Goal: Information Seeking & Learning: Find specific fact

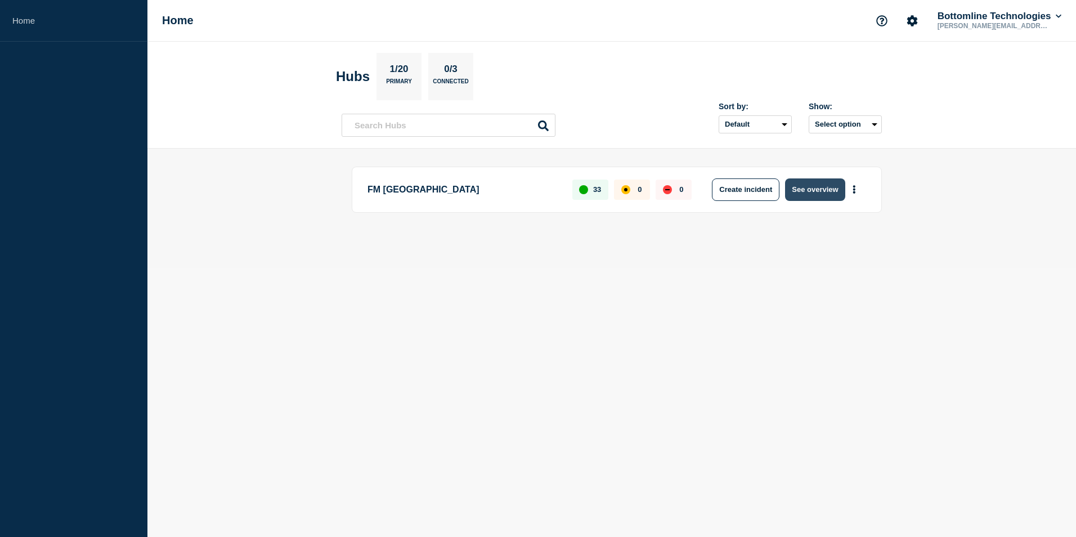
click at [810, 194] on button "See overview" at bounding box center [815, 189] width 60 height 23
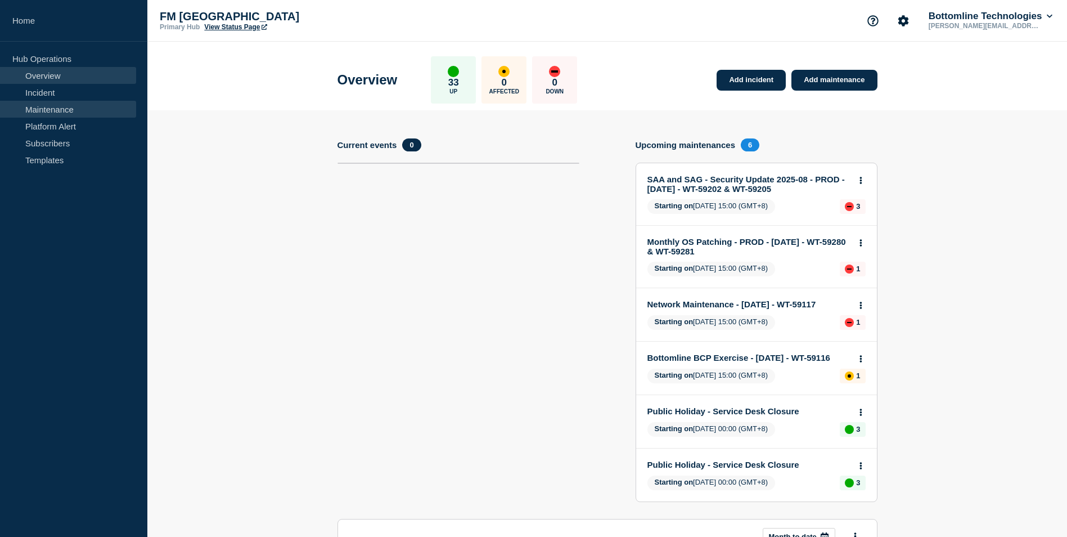
click at [52, 112] on link "Maintenance" at bounding box center [68, 109] width 136 height 17
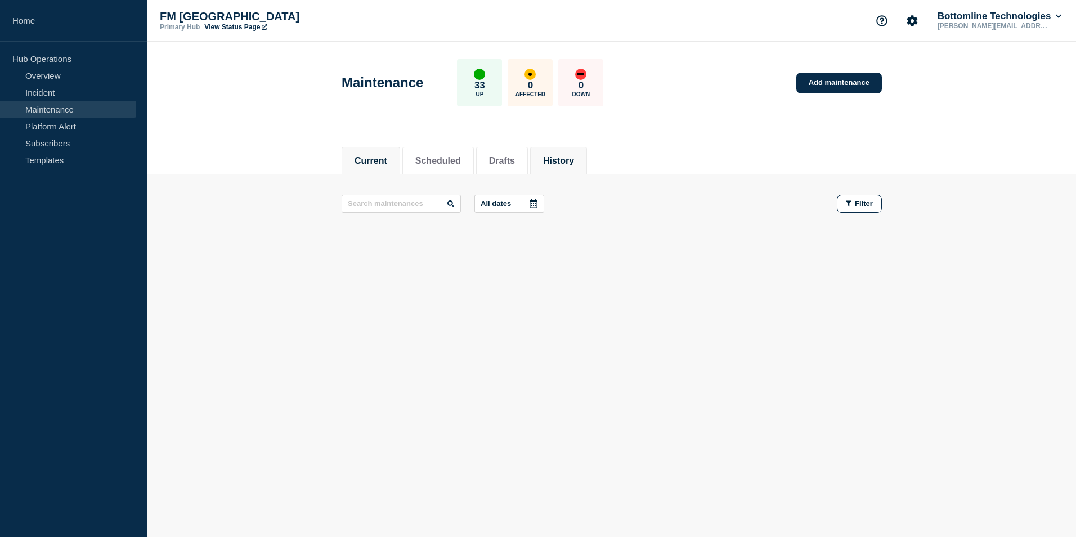
click at [587, 159] on li "History" at bounding box center [558, 161] width 57 height 28
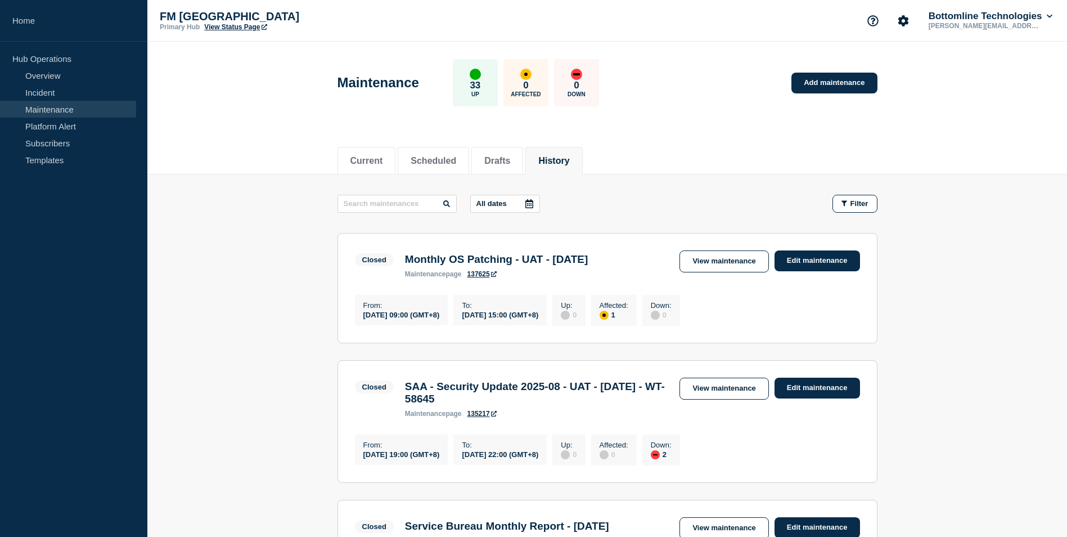
click at [379, 210] on input "text" at bounding box center [397, 204] width 119 height 18
type input "SAA"
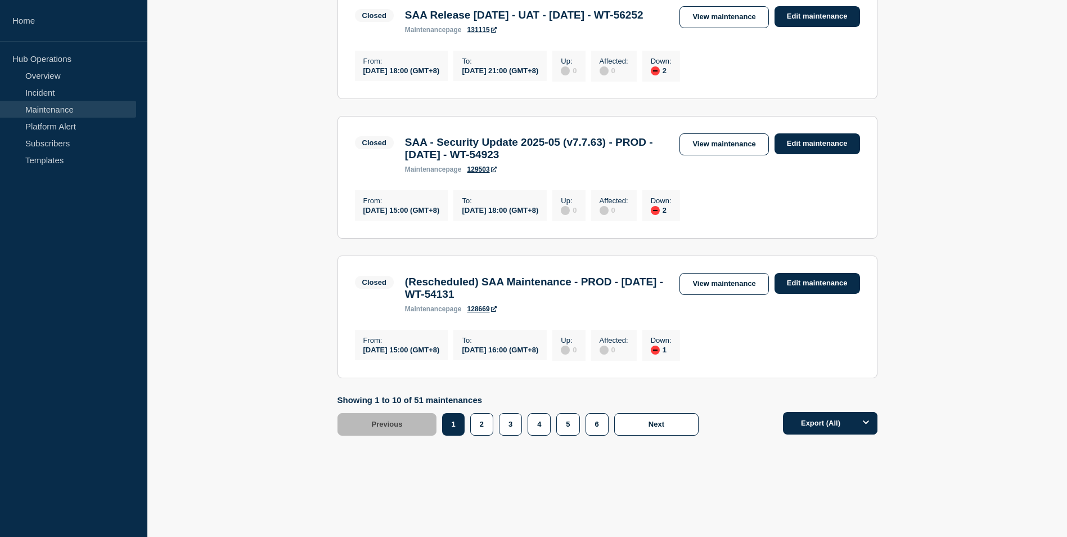
scroll to position [1301, 0]
click at [482, 424] on button "2" at bounding box center [481, 424] width 23 height 23
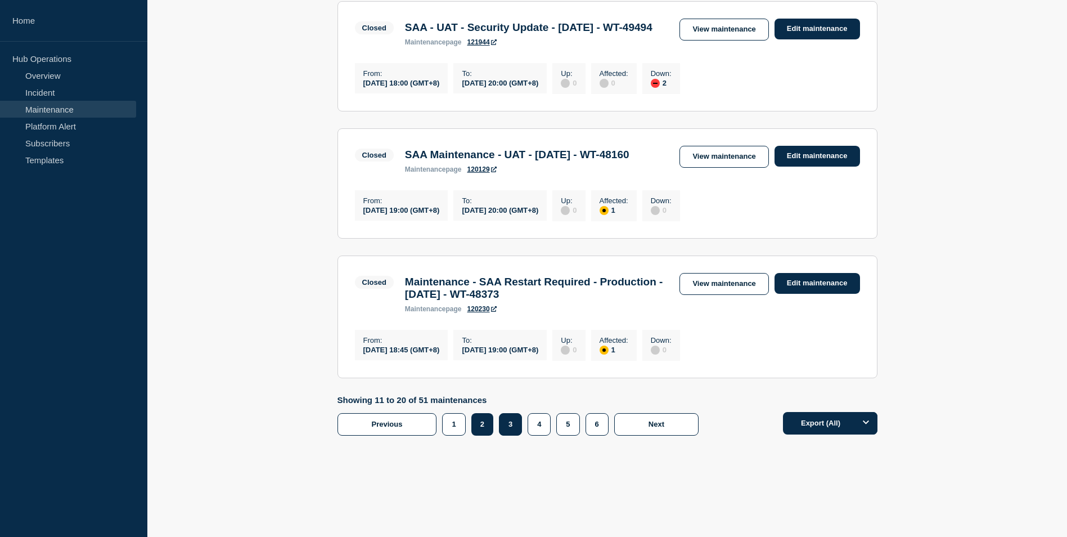
click at [505, 436] on button "3" at bounding box center [510, 424] width 23 height 23
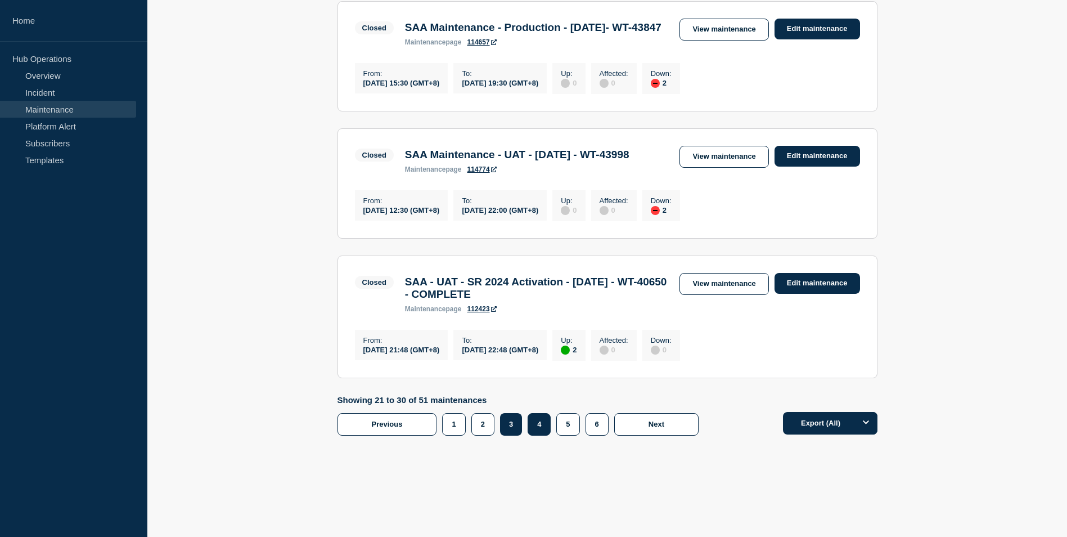
click at [532, 444] on footer "Showing 21 to 30 of 51 maintenances Previous Page 1 Page 2 Page 3 Page 4 Page 5…" at bounding box center [607, 423] width 920 height 57
click at [536, 423] on button "4" at bounding box center [539, 424] width 23 height 23
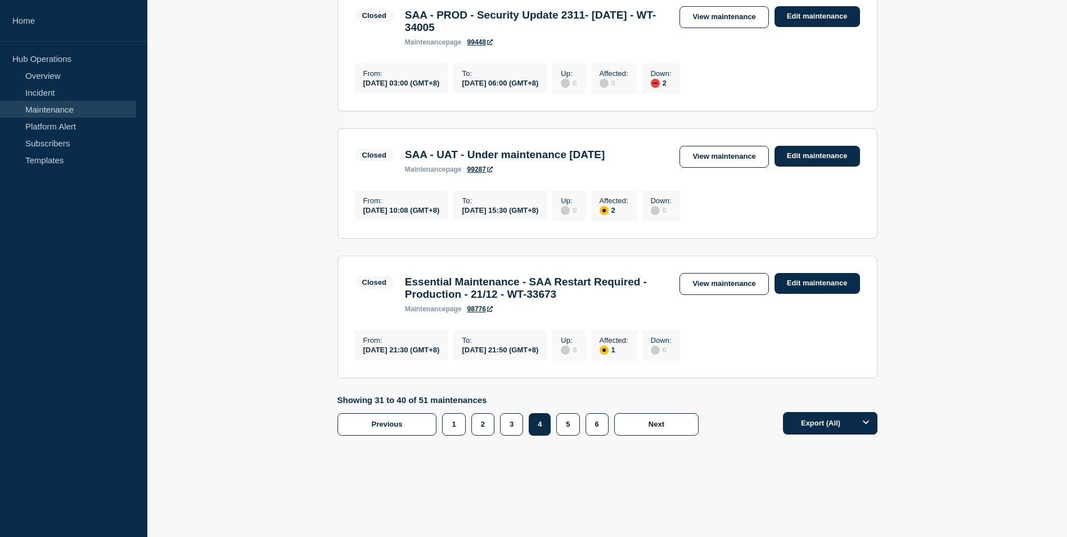
scroll to position [1132, 0]
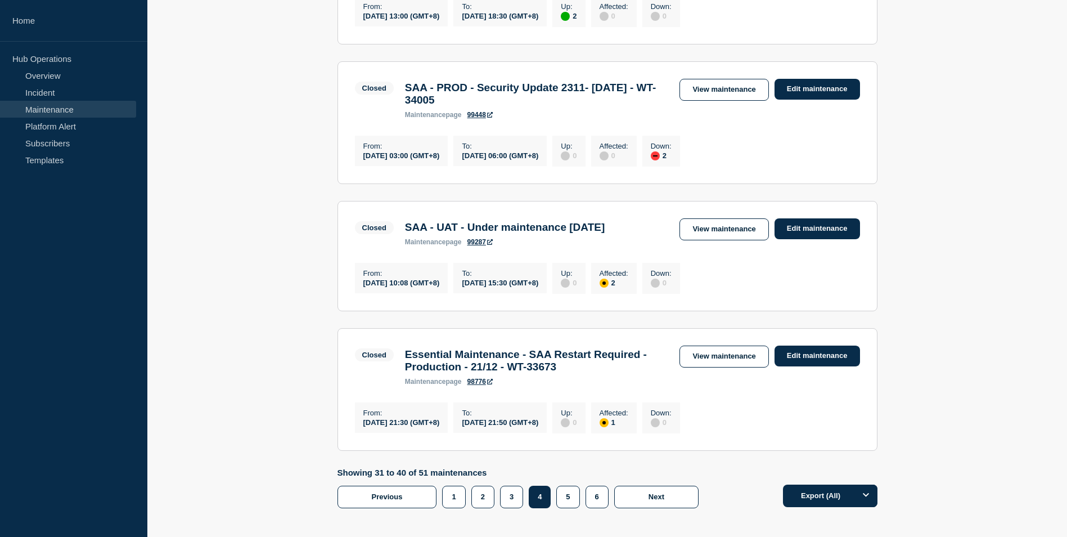
scroll to position [1091, 0]
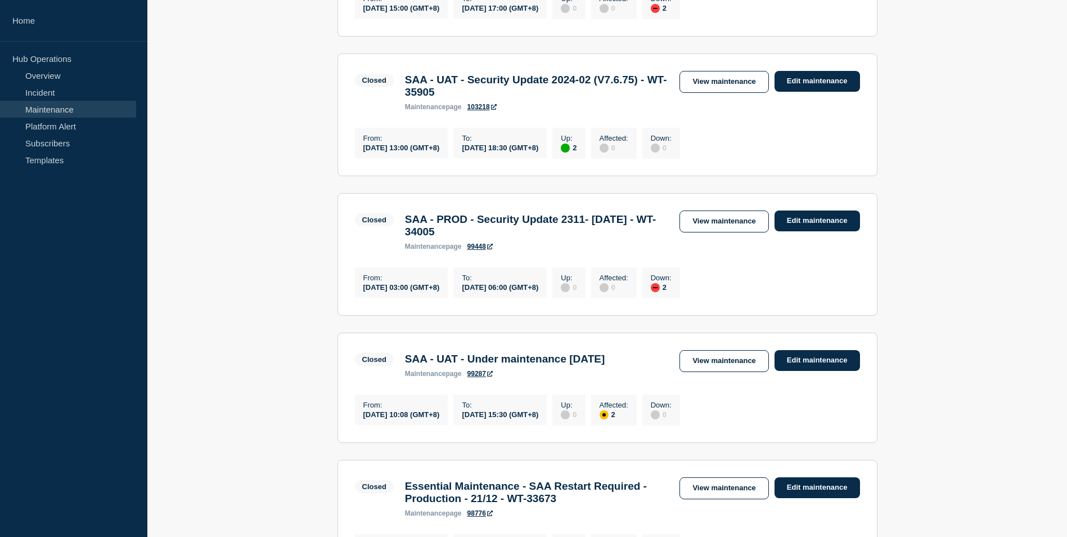
scroll to position [979, 0]
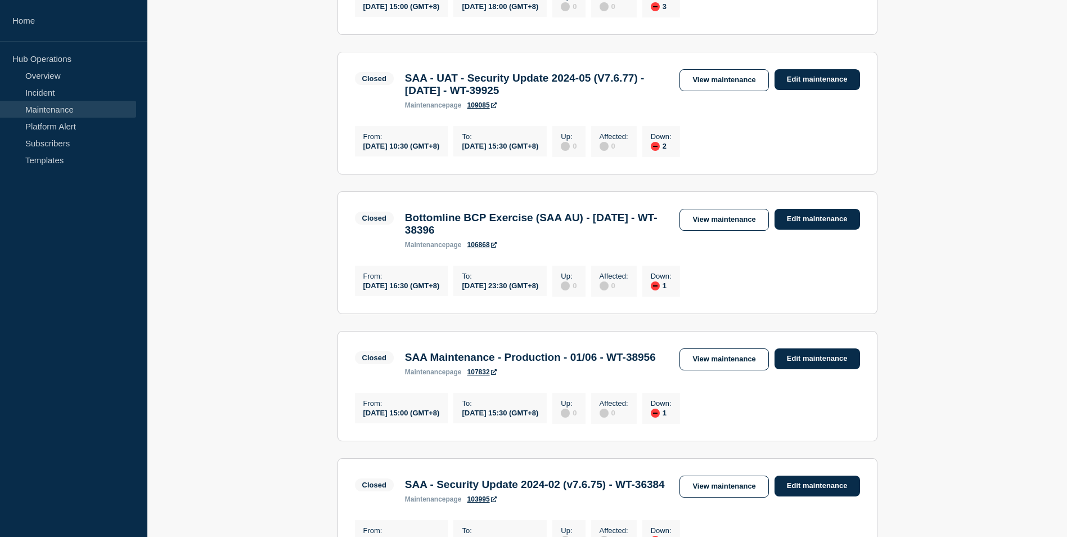
scroll to position [303, 0]
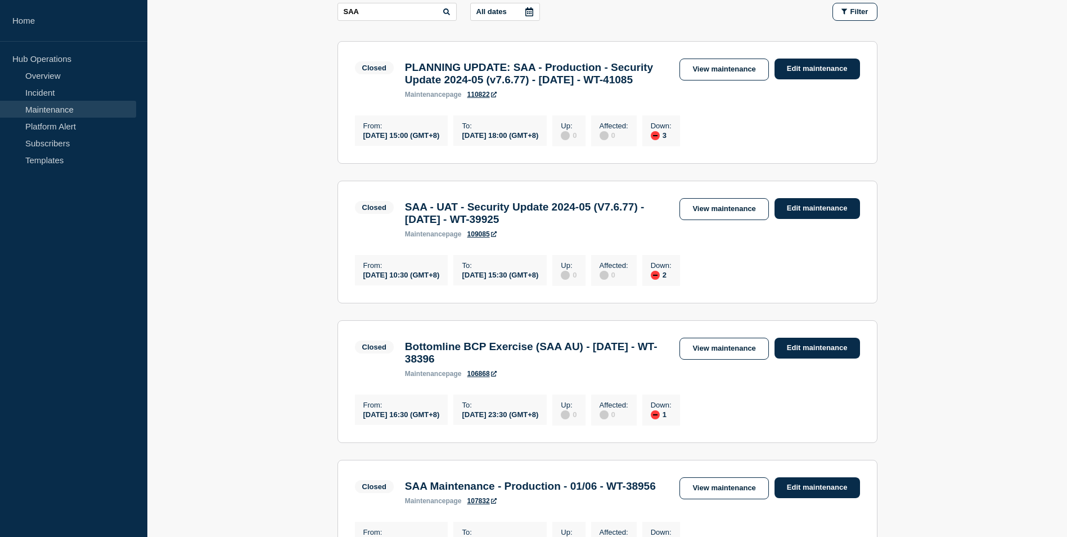
scroll to position [191, 0]
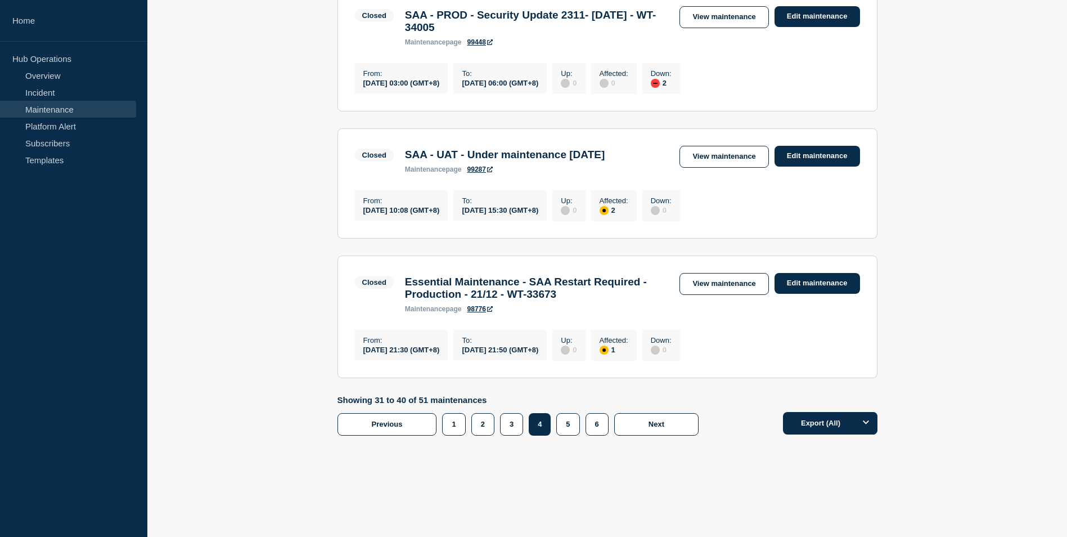
scroll to position [1316, 0]
click at [512, 426] on button "3" at bounding box center [511, 424] width 23 height 23
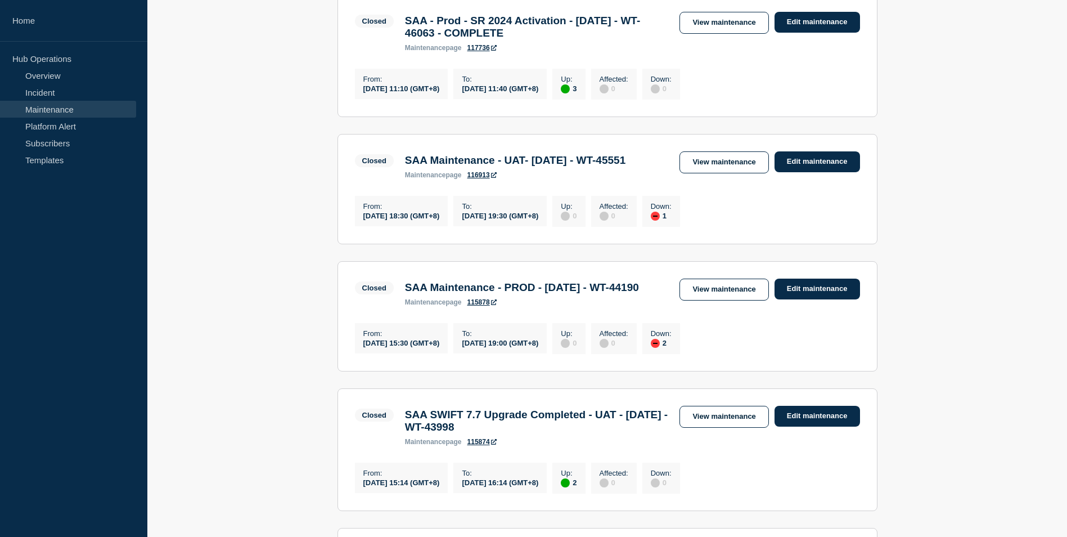
scroll to position [626, 0]
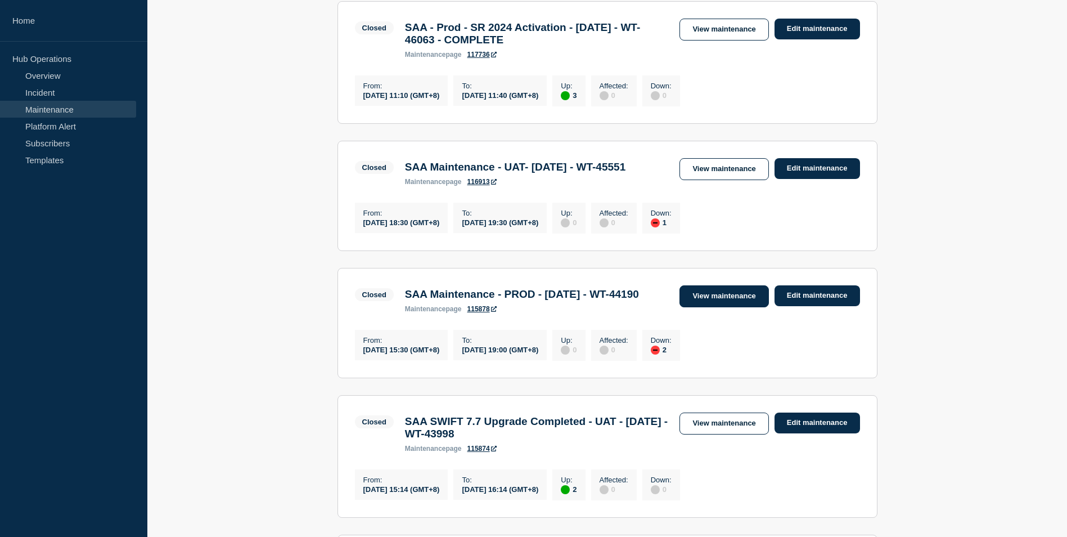
click at [717, 307] on link "View maintenance" at bounding box center [724, 296] width 89 height 22
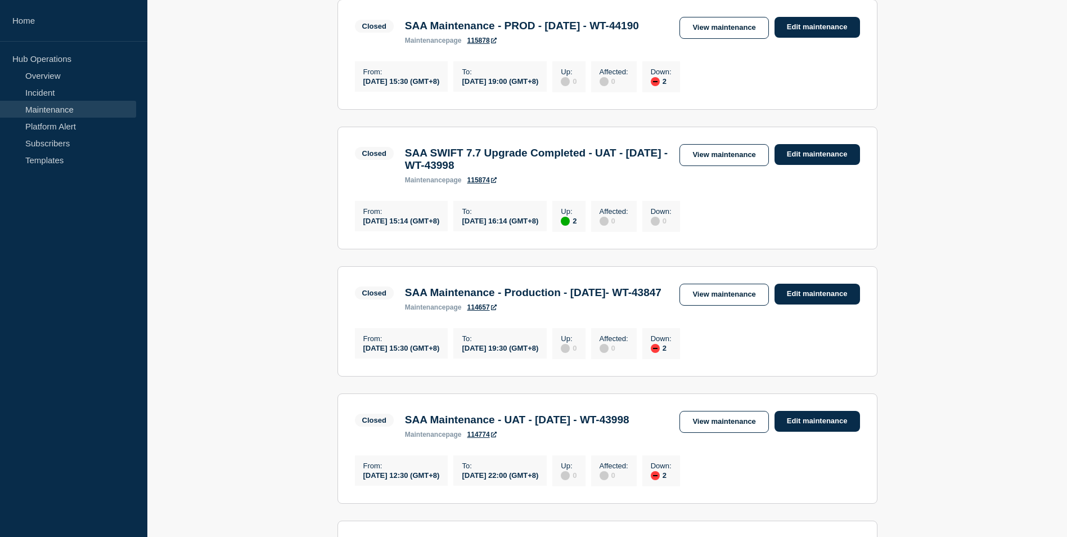
scroll to position [963, 0]
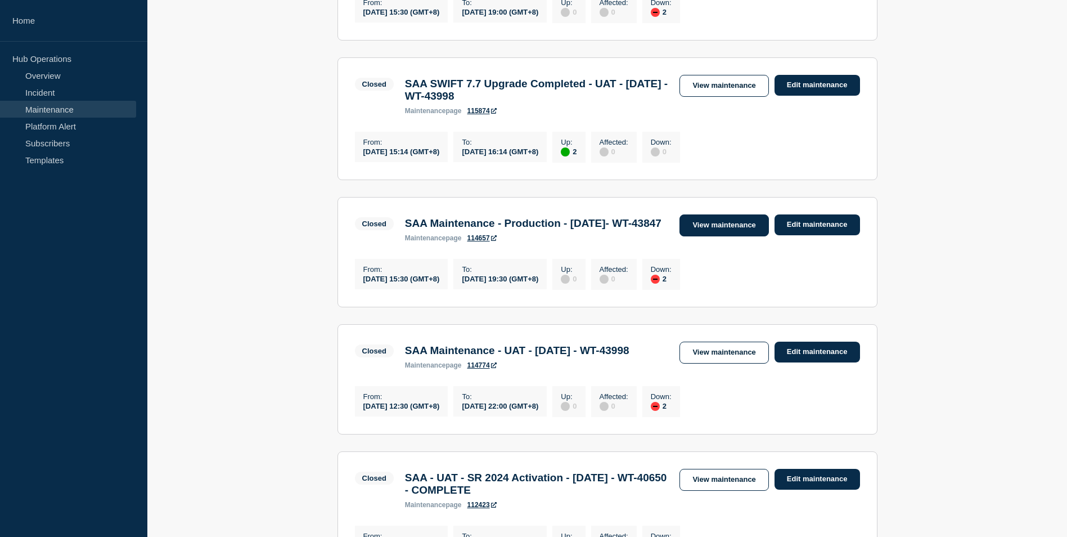
click at [716, 236] on link "View maintenance" at bounding box center [724, 225] width 89 height 22
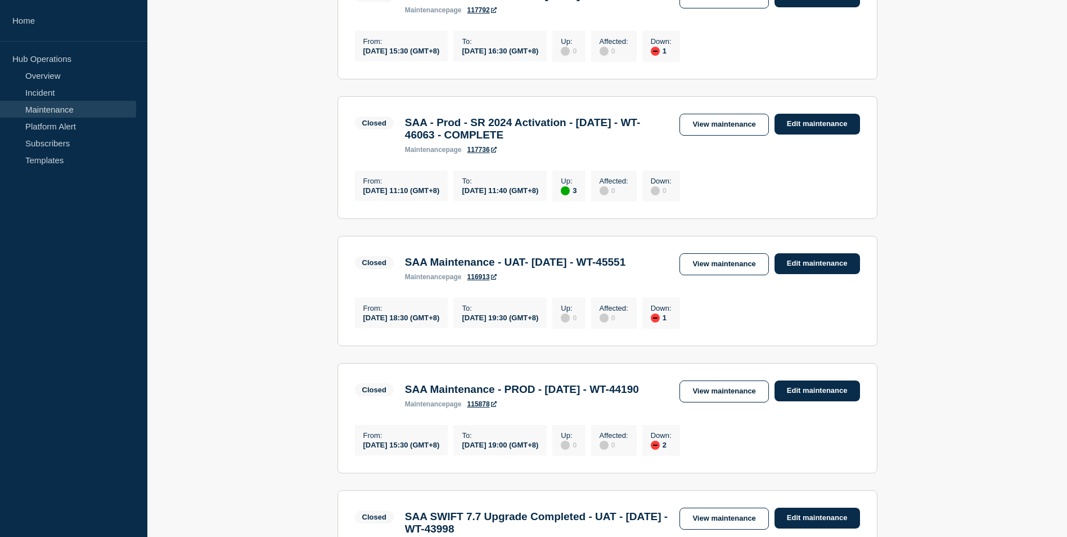
scroll to position [513, 0]
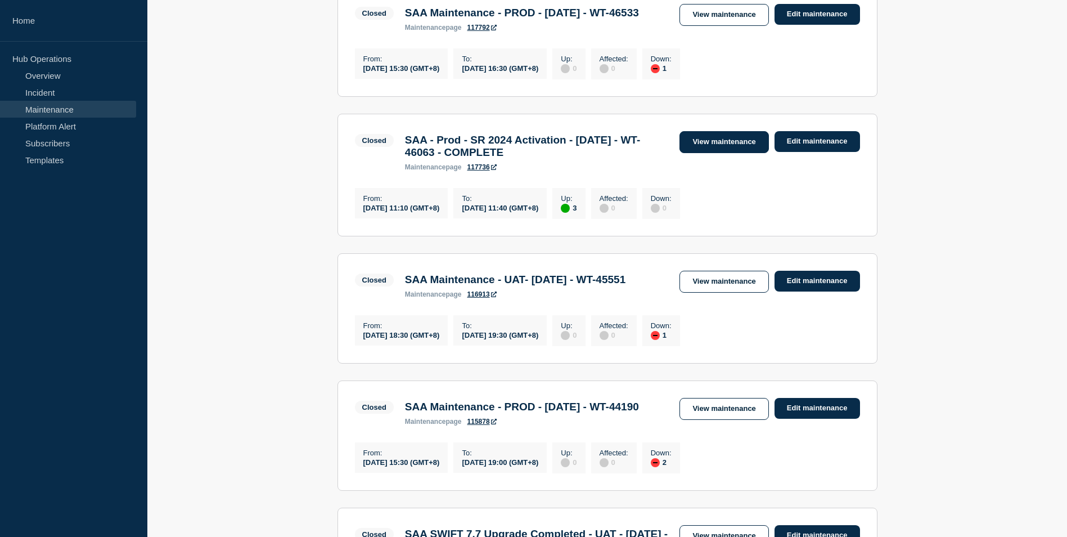
click at [706, 153] on link "View maintenance" at bounding box center [724, 142] width 89 height 22
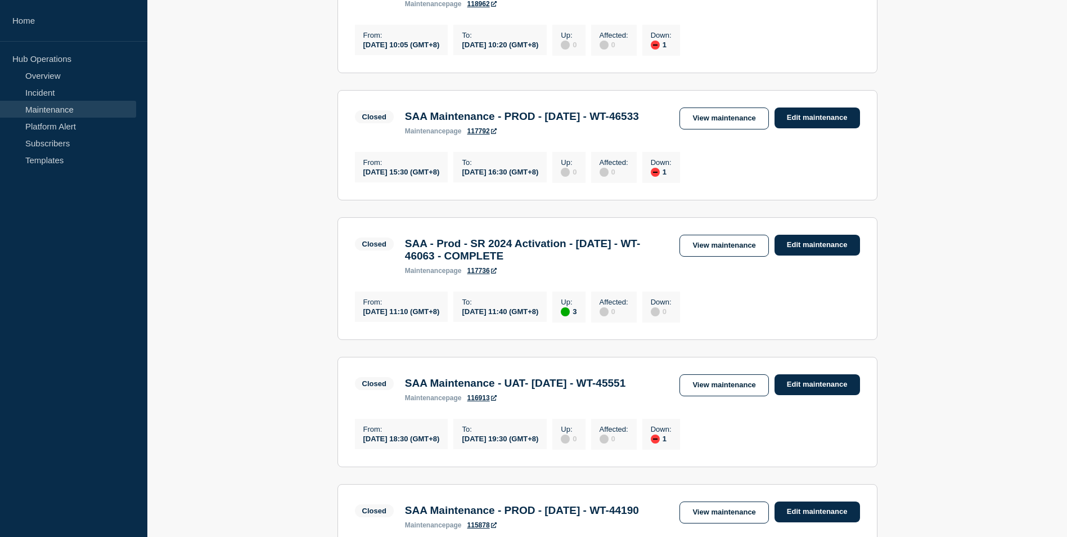
scroll to position [401, 0]
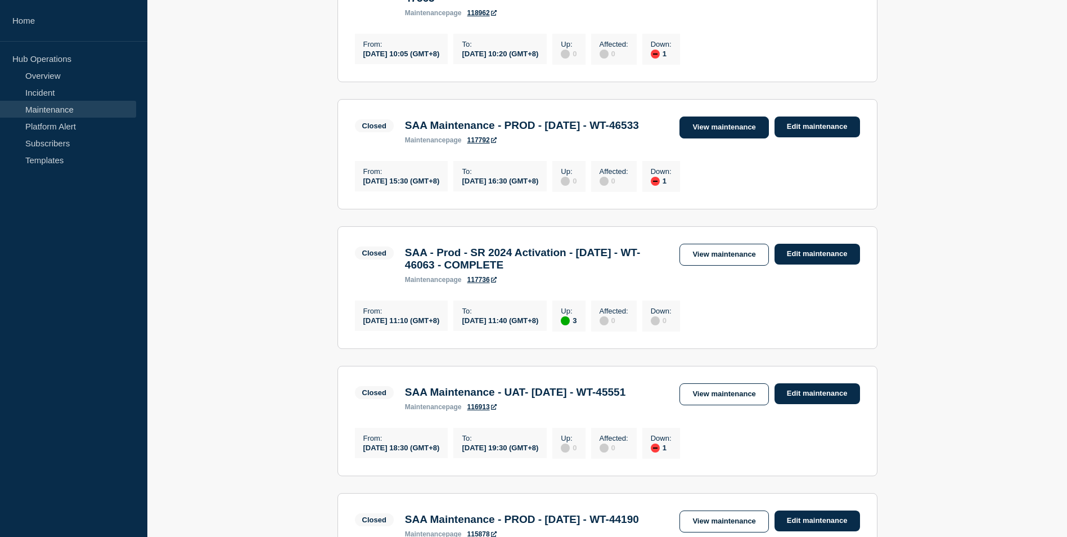
click at [731, 138] on link "View maintenance" at bounding box center [724, 127] width 89 height 22
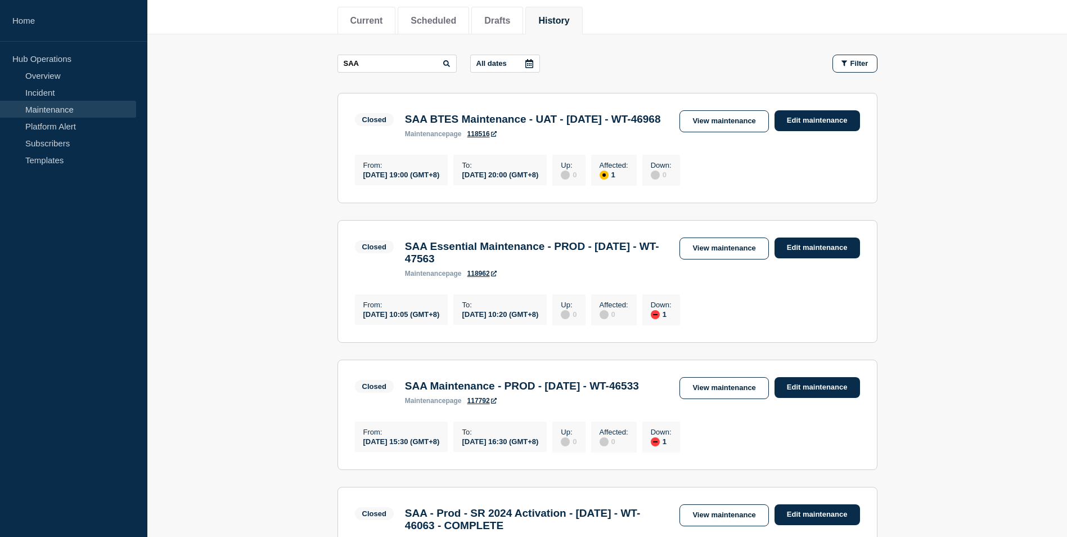
scroll to position [119, 0]
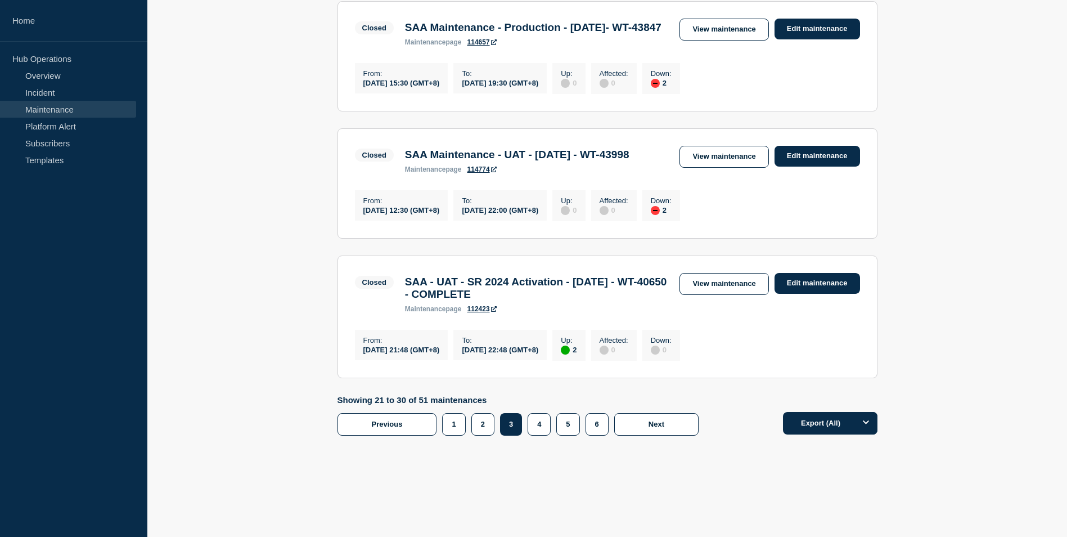
scroll to position [1301, 0]
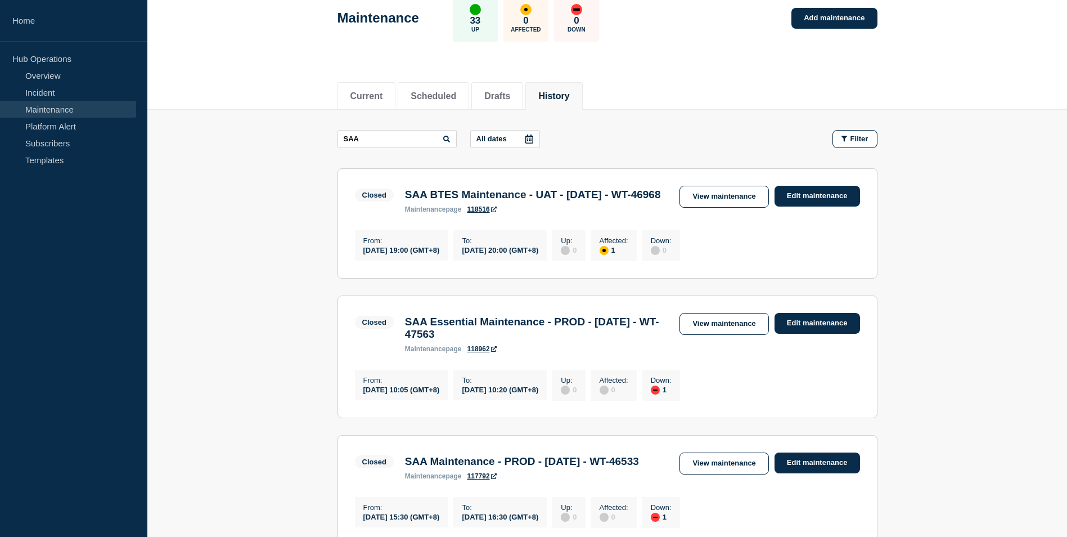
scroll to position [0, 0]
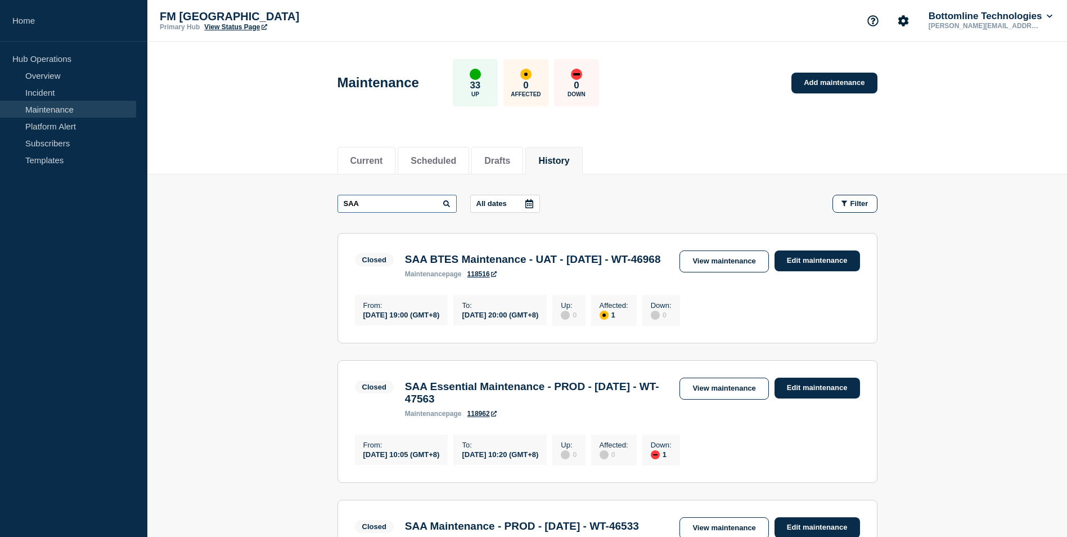
drag, startPoint x: 373, startPoint y: 208, endPoint x: 159, endPoint y: 195, distance: 214.2
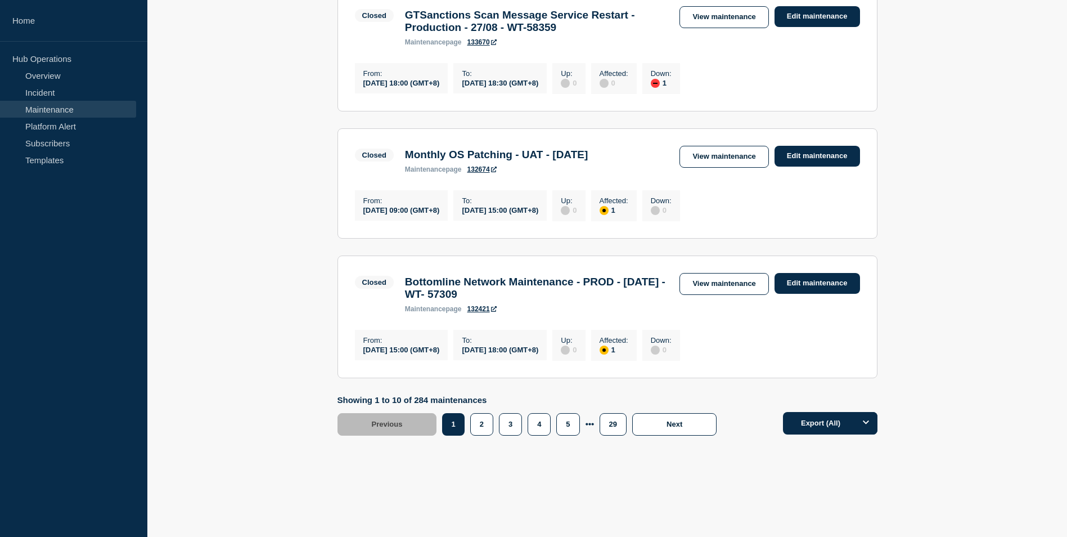
scroll to position [1271, 0]
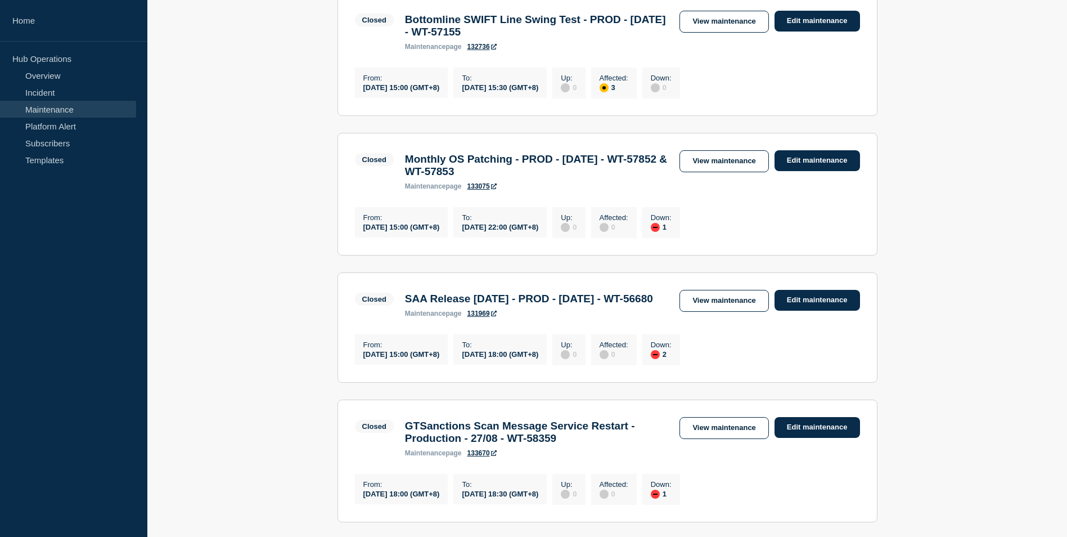
scroll to position [539, 0]
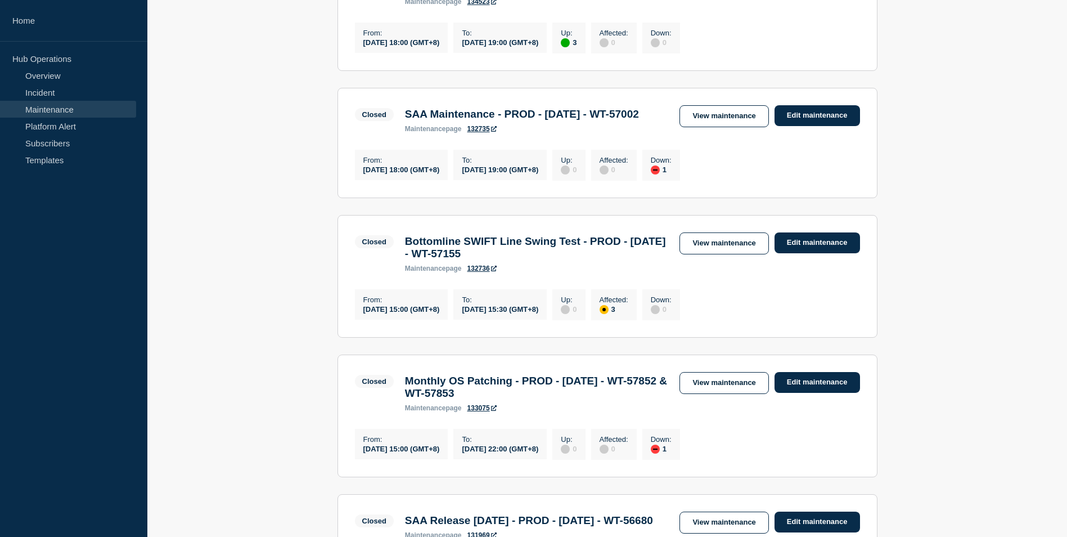
click at [240, 306] on main "All dates Filter Closed 1 Affected Monthly OS Patching - UAT - 18 September 202…" at bounding box center [607, 331] width 920 height 1392
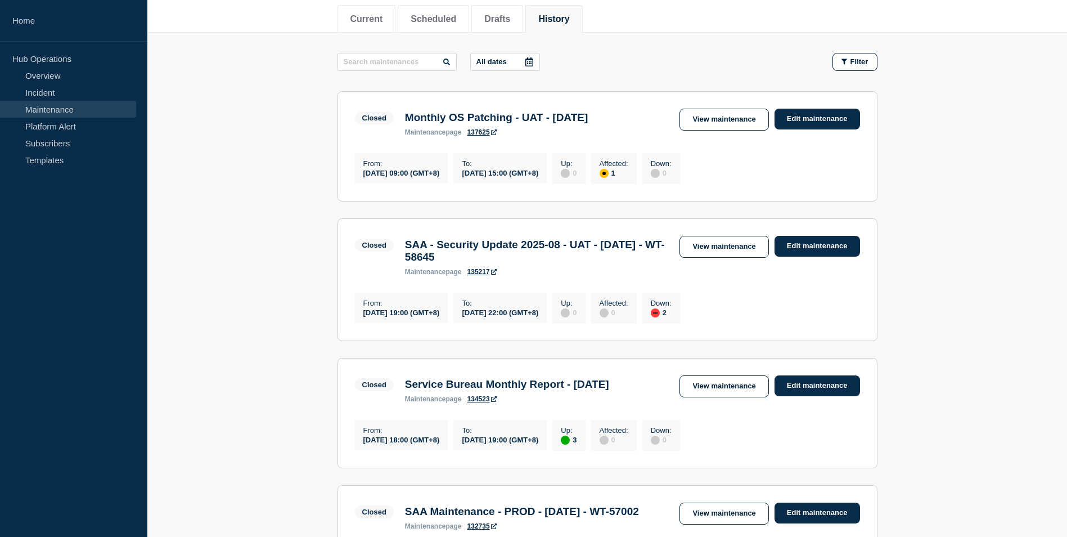
scroll to position [0, 0]
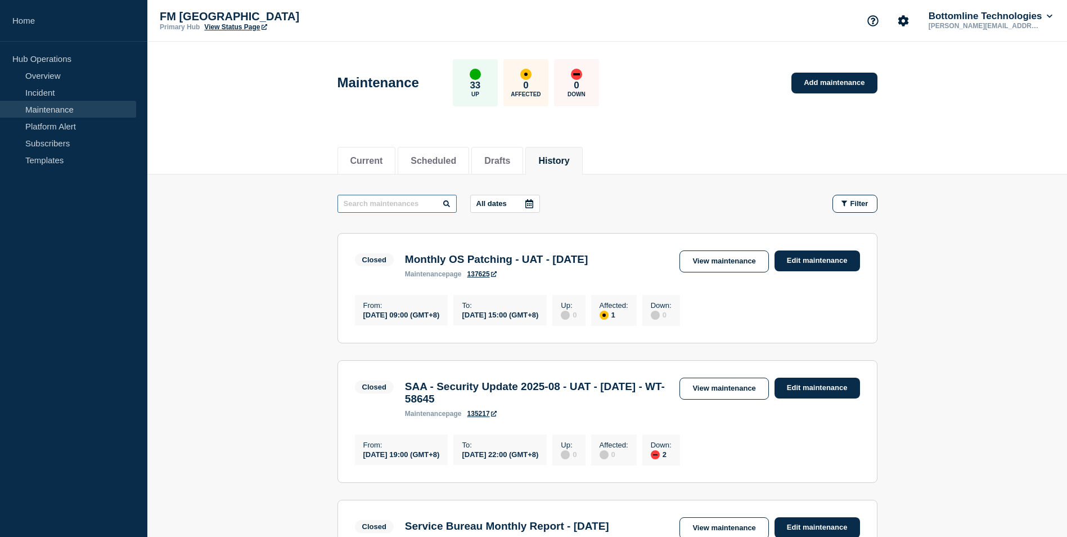
click at [363, 205] on input "text" at bounding box center [397, 204] width 119 height 18
click at [510, 156] on button "Drafts" at bounding box center [498, 161] width 26 height 10
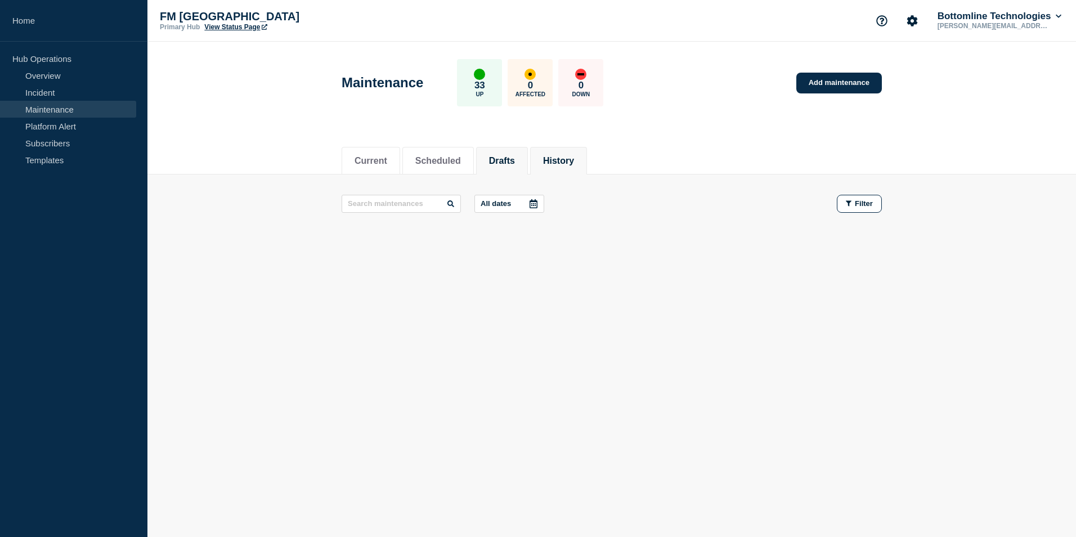
click at [569, 160] on button "History" at bounding box center [558, 161] width 31 height 10
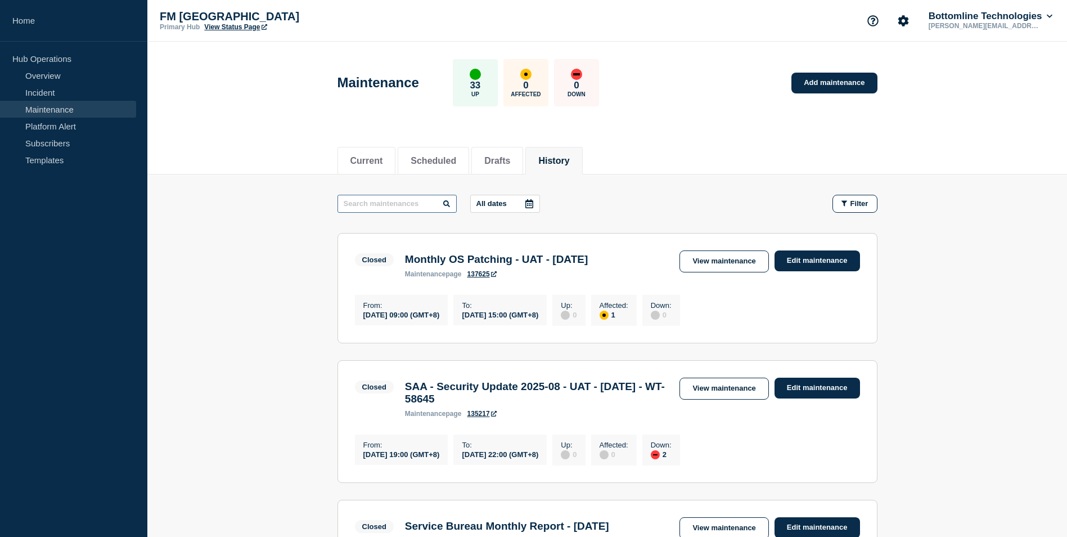
click at [379, 209] on input "text" at bounding box center [397, 204] width 119 height 18
type input "bcp"
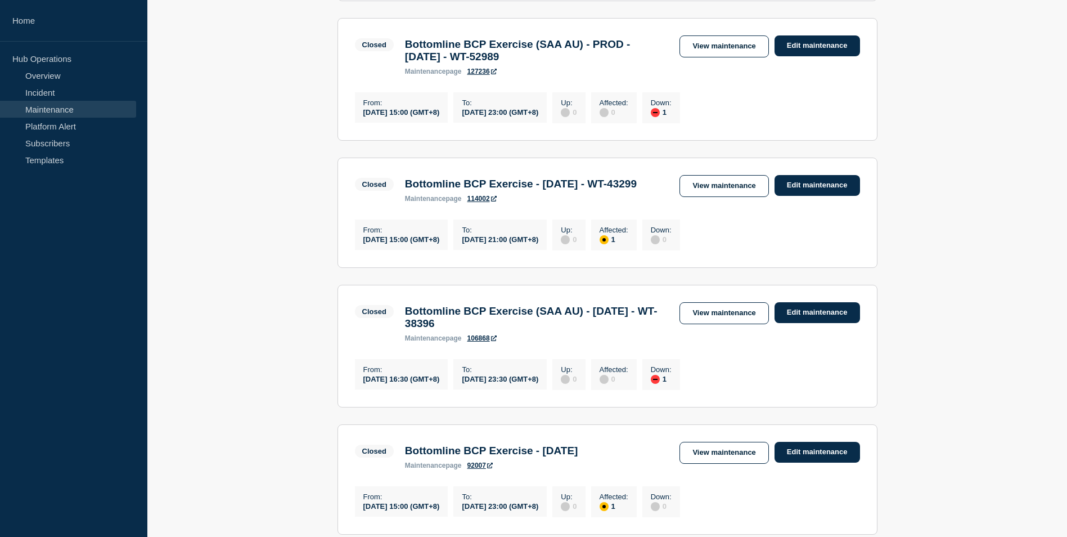
scroll to position [338, 0]
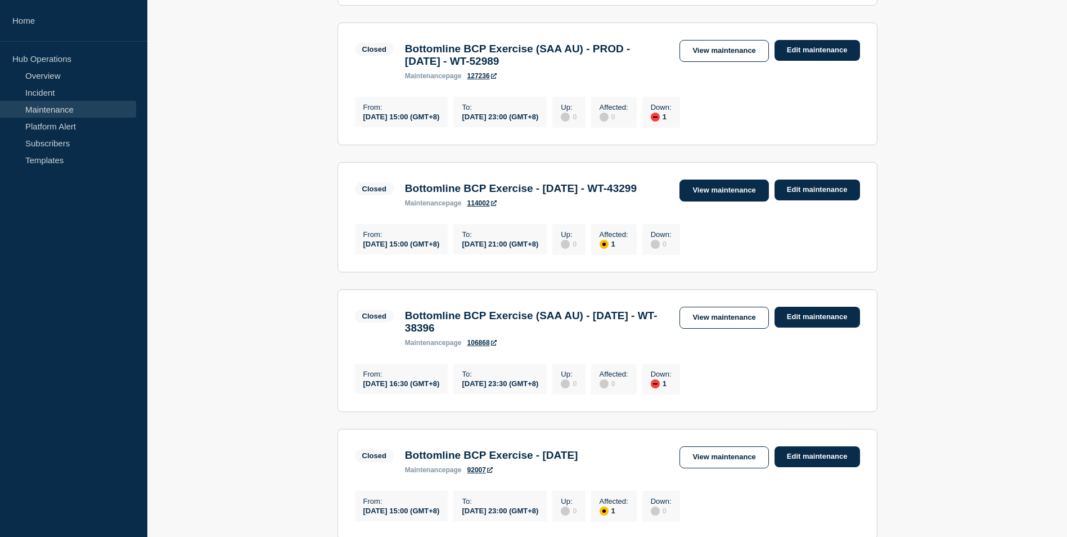
click at [734, 201] on link "View maintenance" at bounding box center [724, 191] width 89 height 22
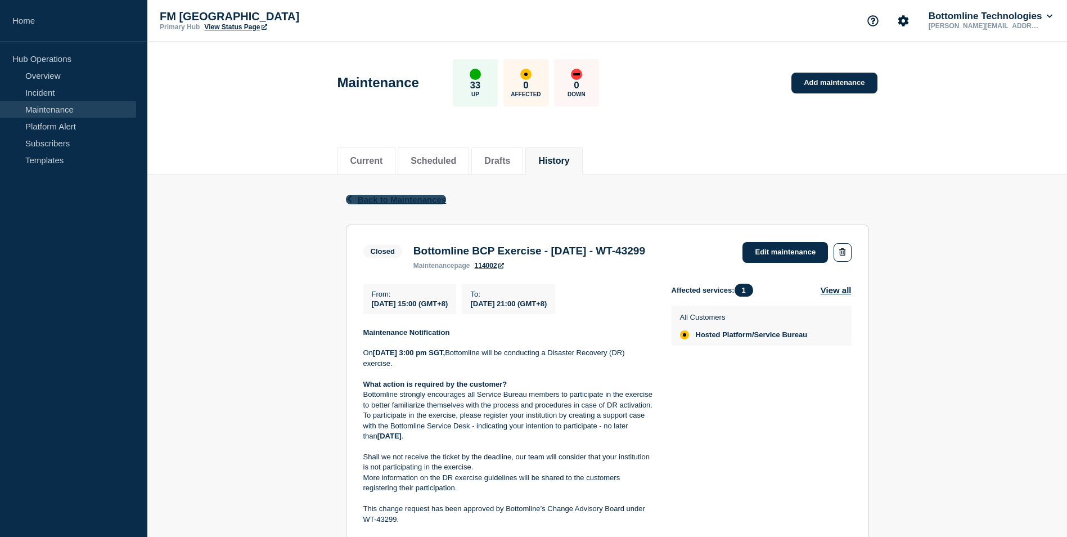
click at [349, 197] on icon "button" at bounding box center [350, 198] width 8 height 7
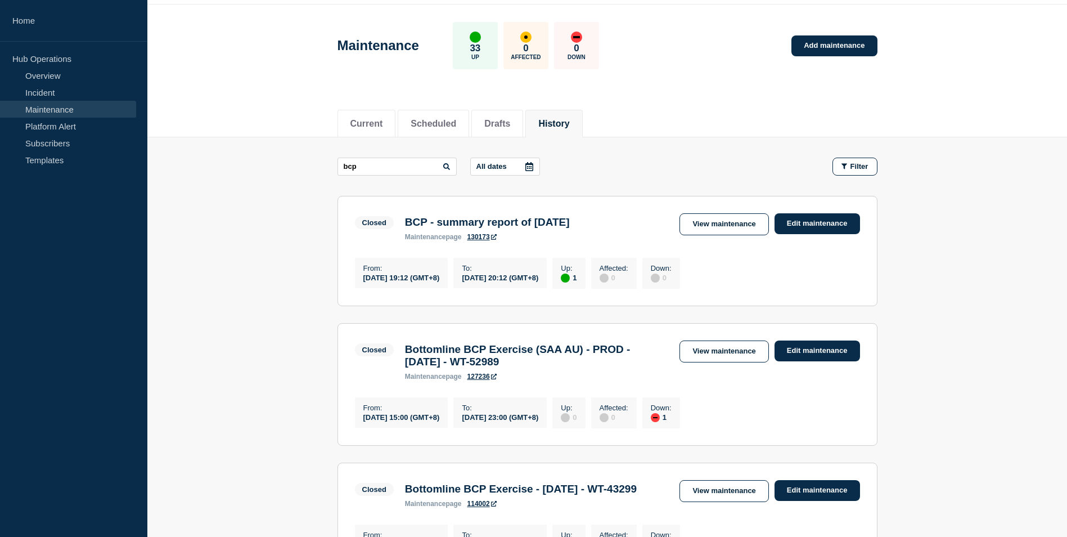
scroll to position [56, 0]
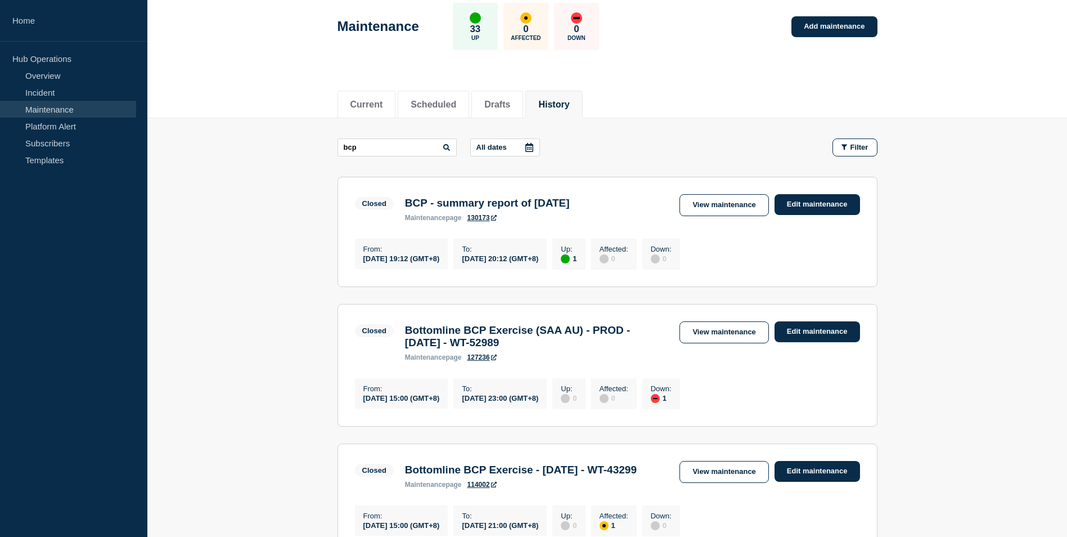
click at [710, 207] on link "View maintenance" at bounding box center [724, 205] width 89 height 22
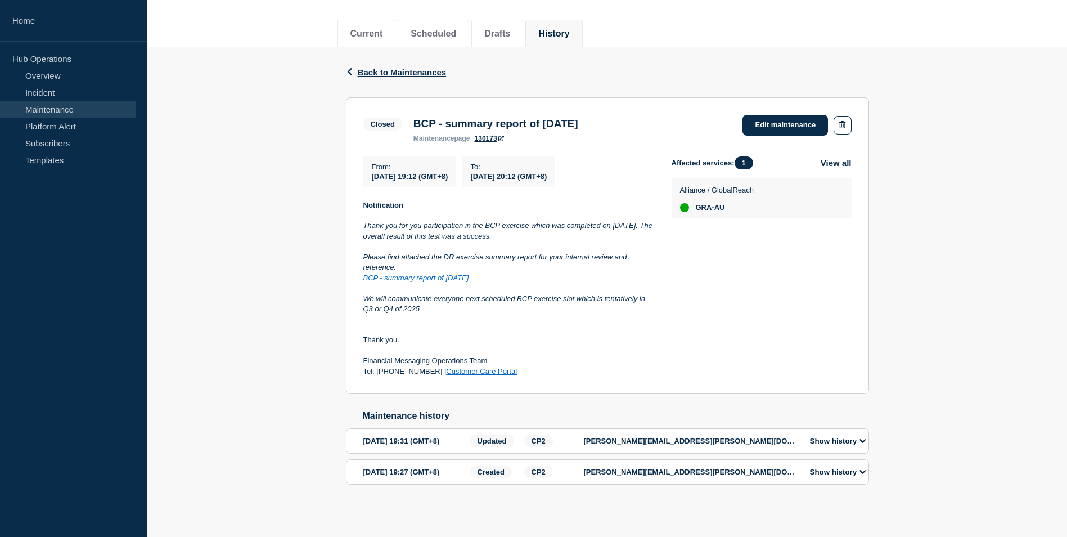
scroll to position [149, 0]
click at [348, 68] on icon "button" at bounding box center [350, 71] width 8 height 7
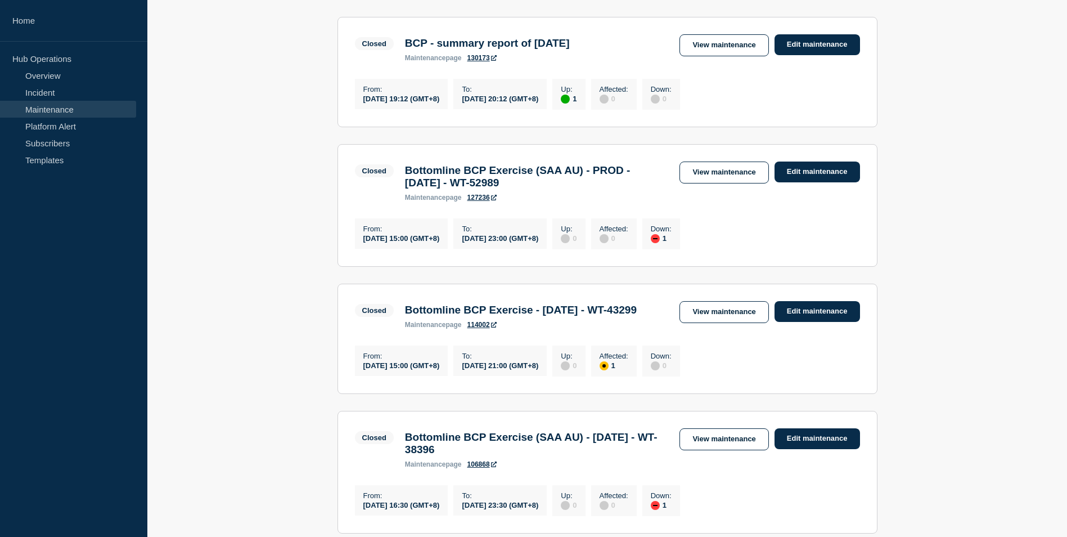
scroll to position [225, 0]
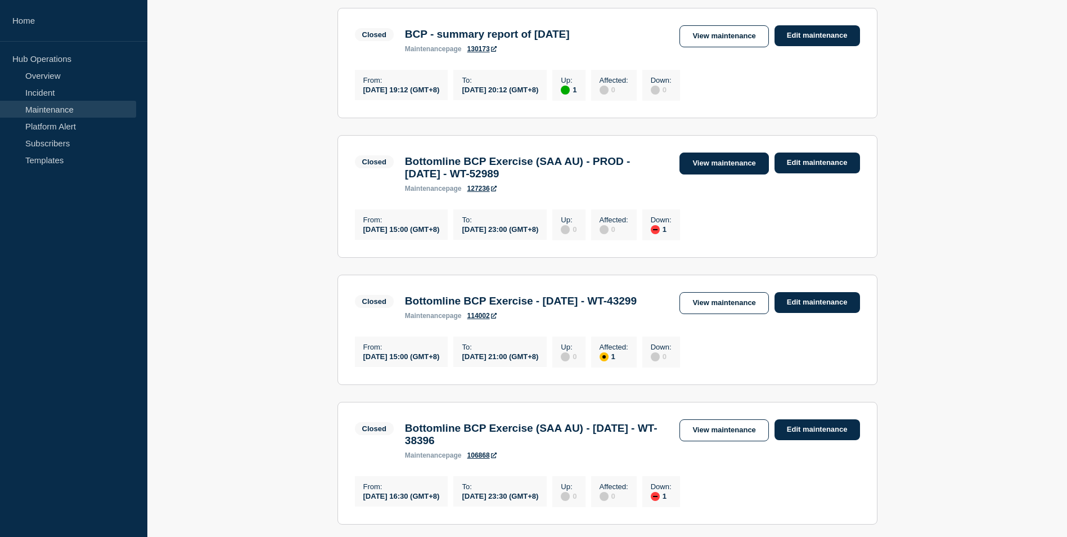
click at [719, 172] on link "View maintenance" at bounding box center [724, 163] width 89 height 22
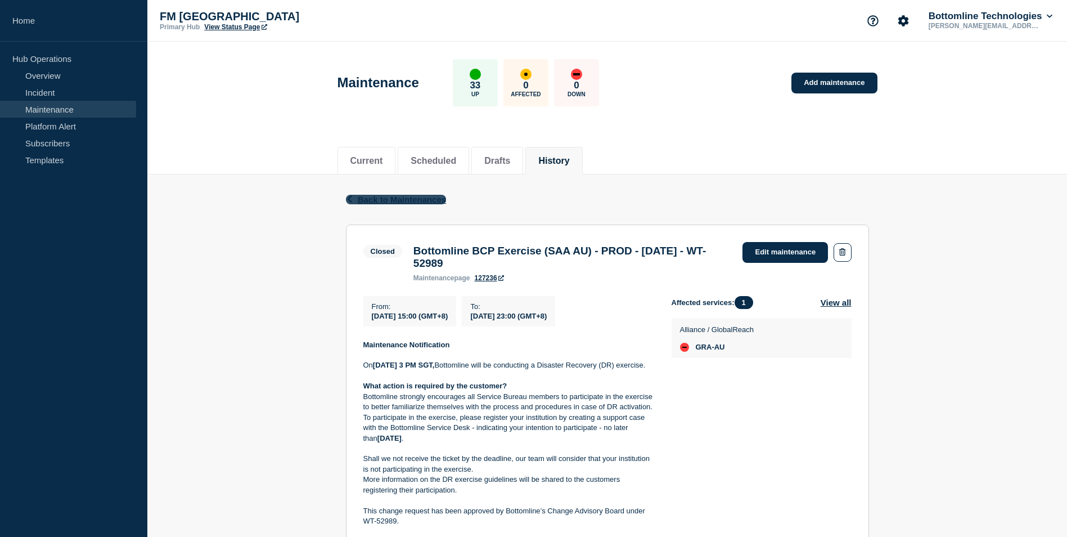
click at [349, 198] on icon "button" at bounding box center [349, 198] width 5 height 7
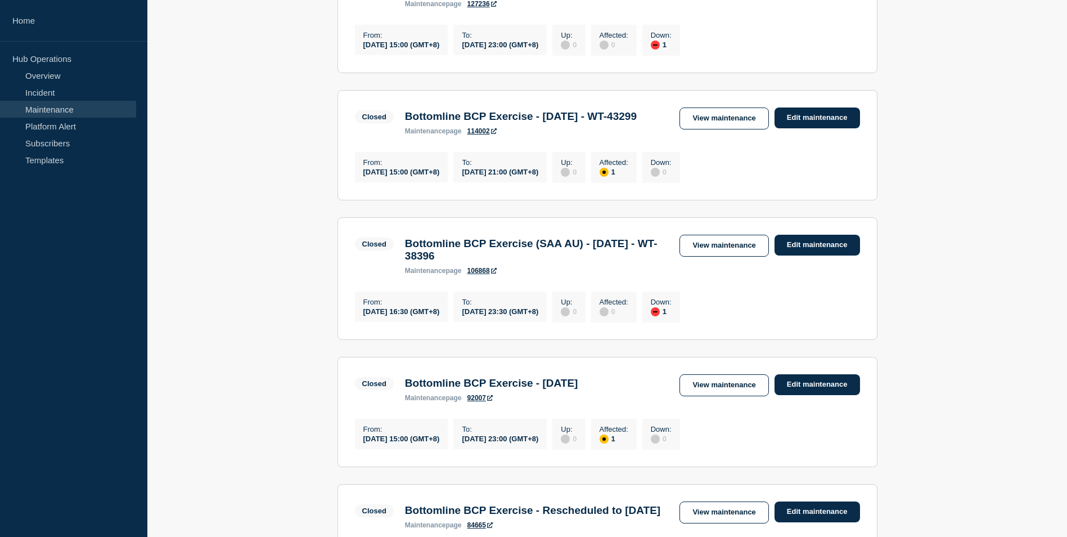
scroll to position [394, 0]
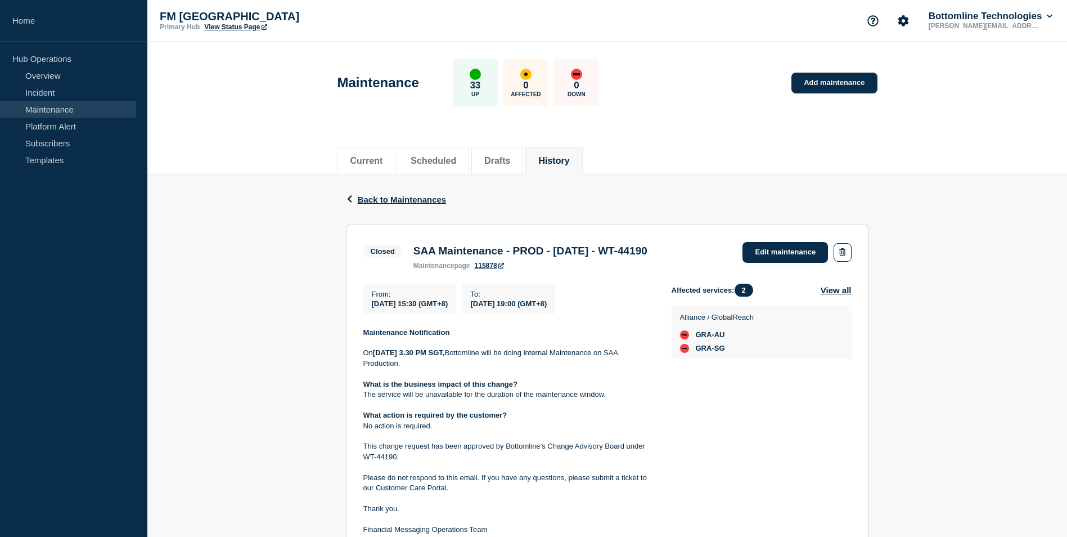
click at [272, 242] on div "Back Back to Maintenances Closed SAA Maintenance - PROD - 19/OCT/2024 - WT-4419…" at bounding box center [607, 431] width 920 height 515
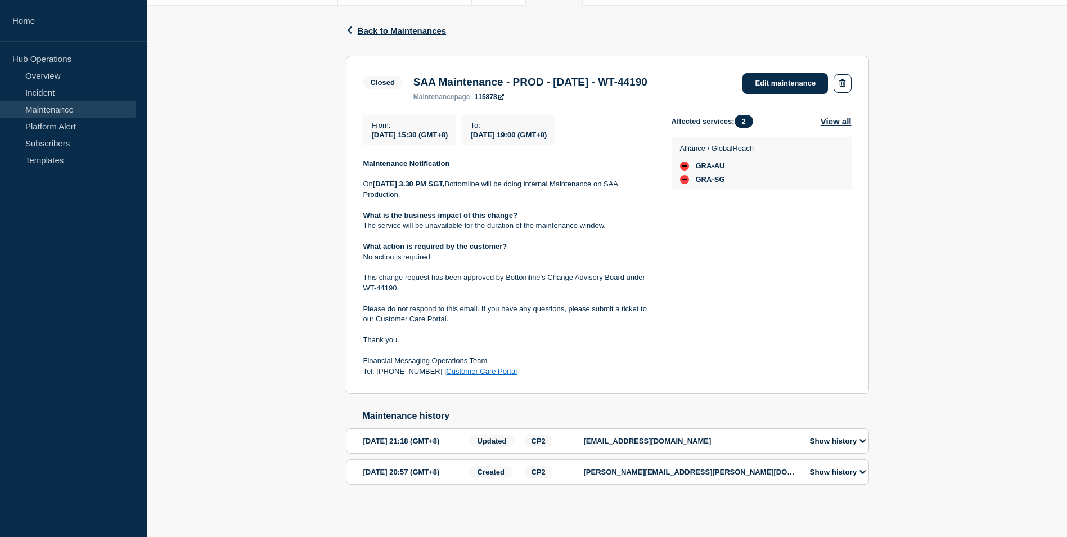
scroll to position [191, 0]
click at [287, 267] on div "Back Back to Maintenances Closed SAA Maintenance - PROD - 19/OCT/2024 - WT-4419…" at bounding box center [607, 263] width 920 height 515
click at [272, 307] on div "Back Back to Maintenances Closed SAA Maintenance - PROD - 19/OCT/2024 - WT-4419…" at bounding box center [607, 263] width 920 height 515
drag, startPoint x: 358, startPoint y: 268, endPoint x: 398, endPoint y: 275, distance: 40.4
click at [398, 275] on section "Closed SAA Maintenance - PROD - 19/OCT/2024 - WT-44190 maintenance page 115878 …" at bounding box center [607, 225] width 523 height 339
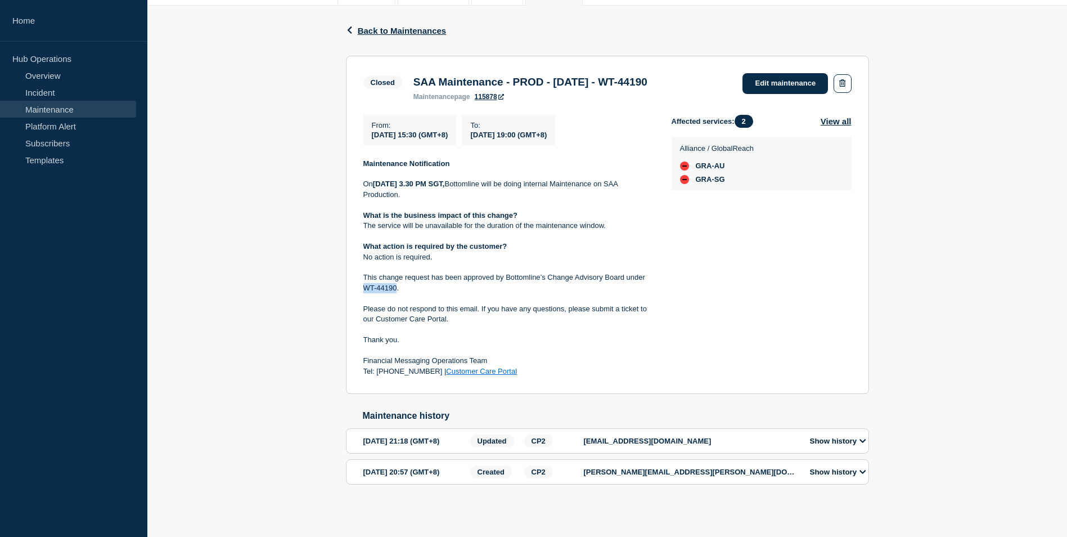
drag, startPoint x: 398, startPoint y: 275, endPoint x: 392, endPoint y: 273, distance: 5.7
copy p "WT-44190"
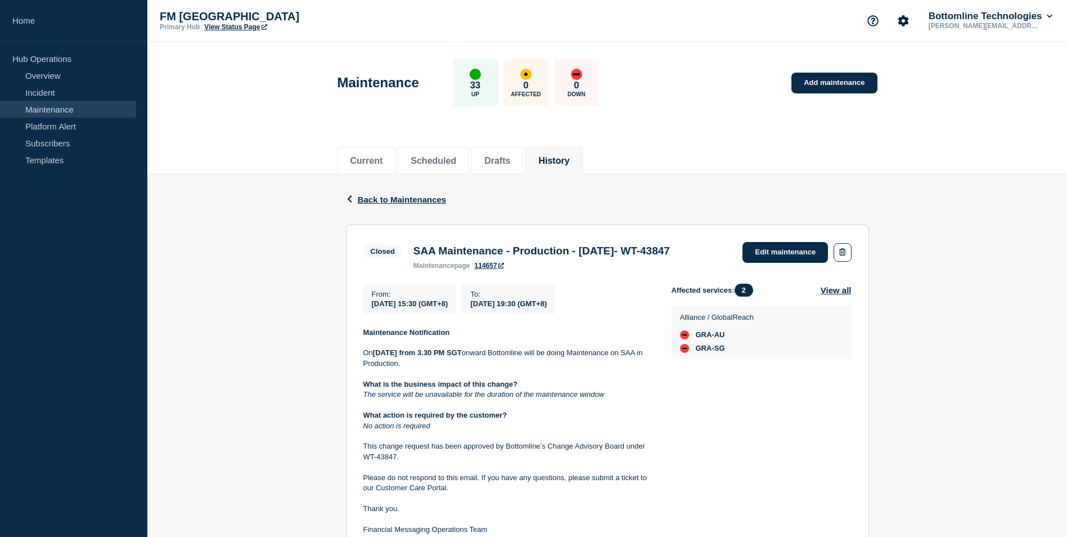
click at [277, 321] on div "Back Back to Maintenances Closed SAA Maintenance - Production - 05 Oct- WT-4384…" at bounding box center [607, 431] width 920 height 515
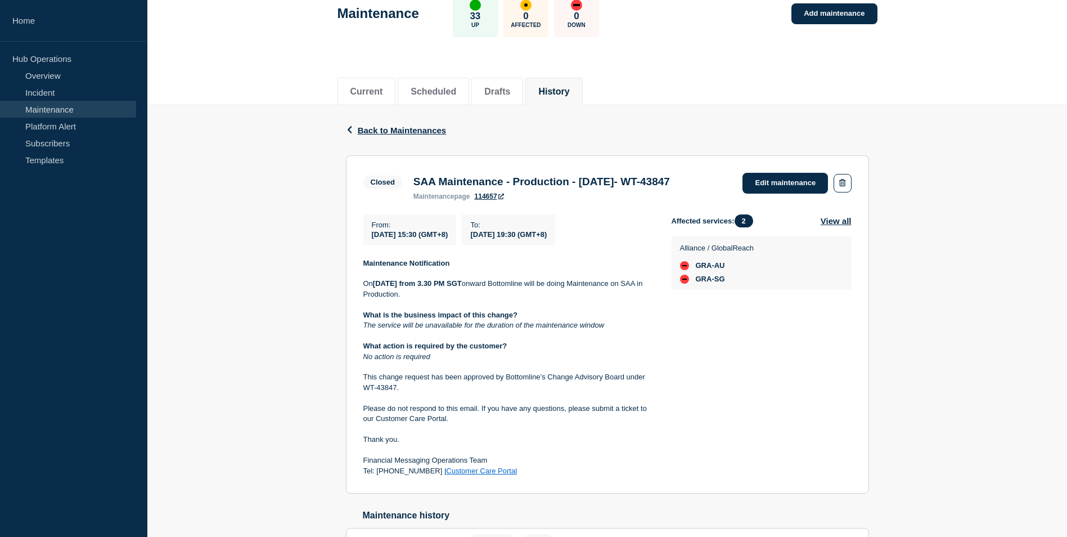
scroll to position [191, 0]
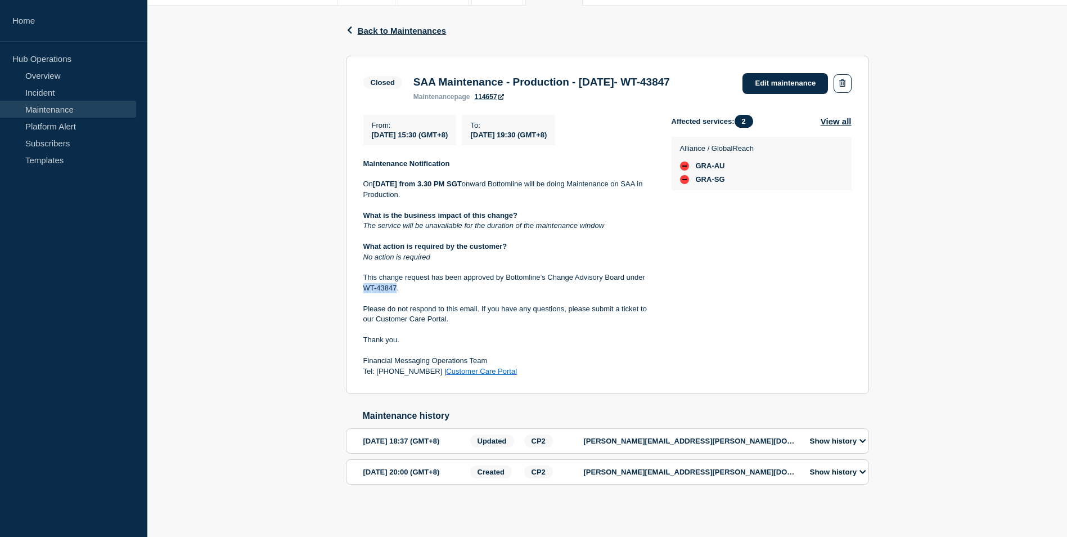
drag, startPoint x: 362, startPoint y: 271, endPoint x: 396, endPoint y: 273, distance: 33.3
click at [396, 273] on section "Closed SAA Maintenance - Production - 05 Oct- WT-43847 maintenance page 114657 …" at bounding box center [607, 225] width 523 height 339
drag, startPoint x: 396, startPoint y: 273, endPoint x: 389, endPoint y: 270, distance: 7.1
copy p "WT-43847"
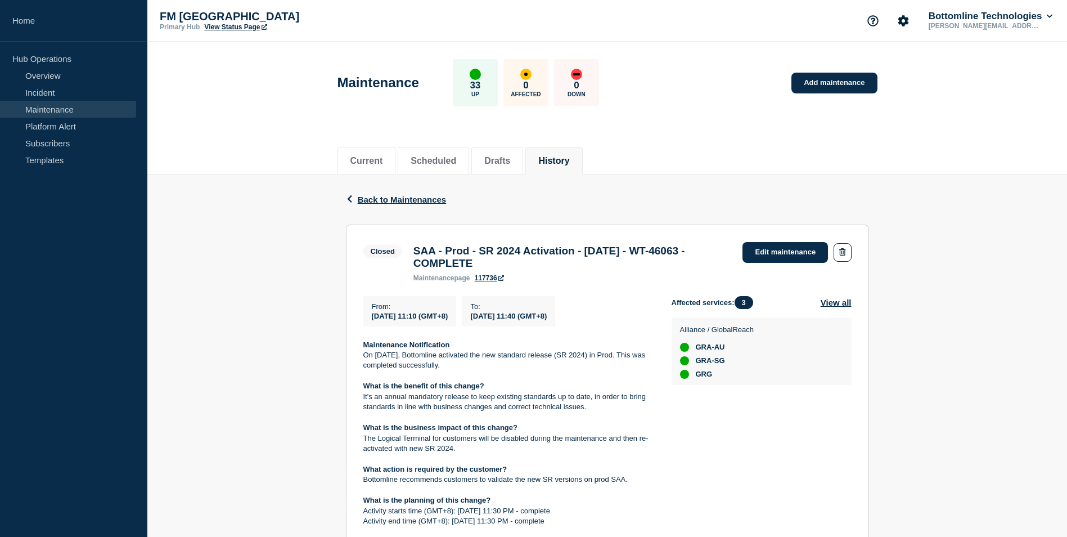
click at [270, 254] on div "Back Back to Maintenances Closed SAA - Prod - SR 2024 Activation - 17/Nov/24 - …" at bounding box center [607, 474] width 920 height 600
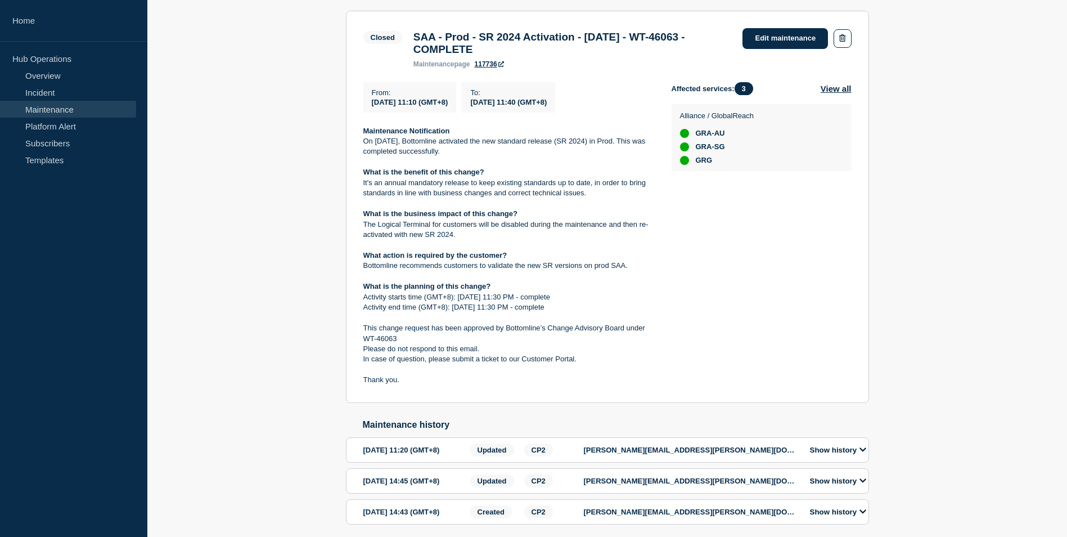
scroll to position [286, 0]
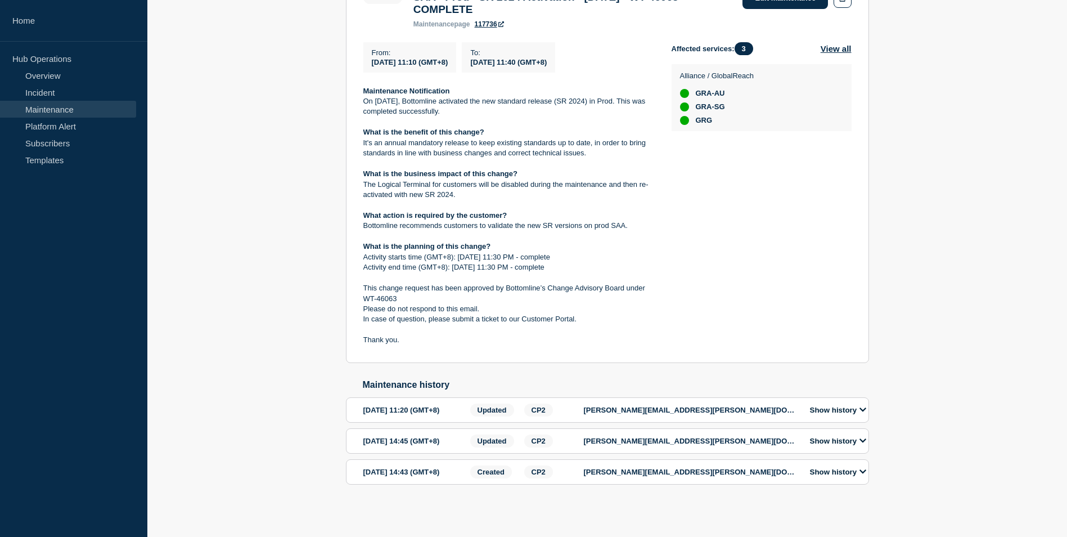
click at [264, 253] on div "Back Back to Maintenances Closed SAA - Prod - SR 2024 Activation - 17/Nov/24 - …" at bounding box center [607, 221] width 920 height 600
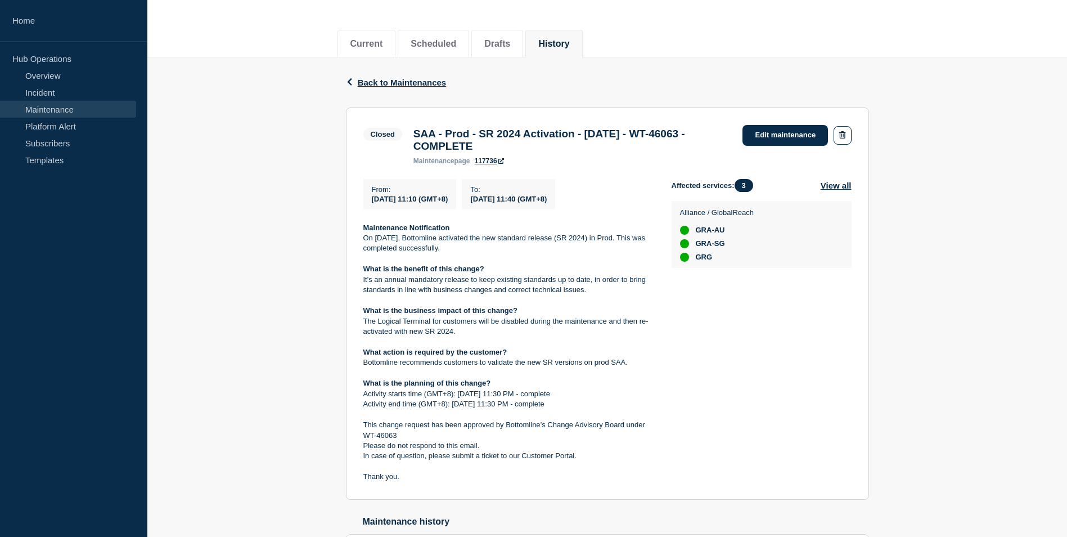
scroll to position [0, 0]
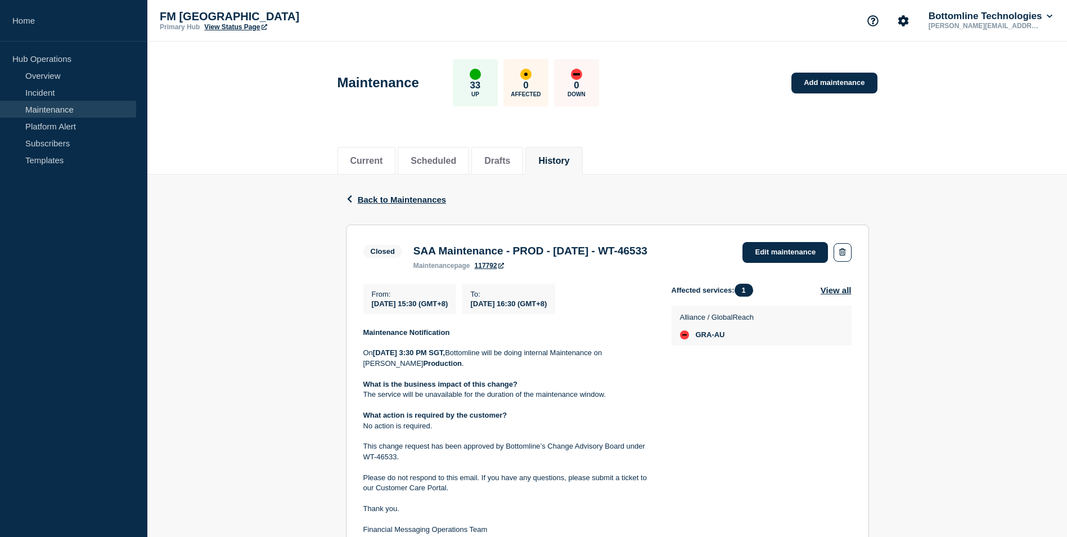
click at [274, 282] on div "Back Back to Maintenances Closed SAA Maintenance - PROD - [DATE] - WT-46533 Fro…" at bounding box center [607, 431] width 920 height 515
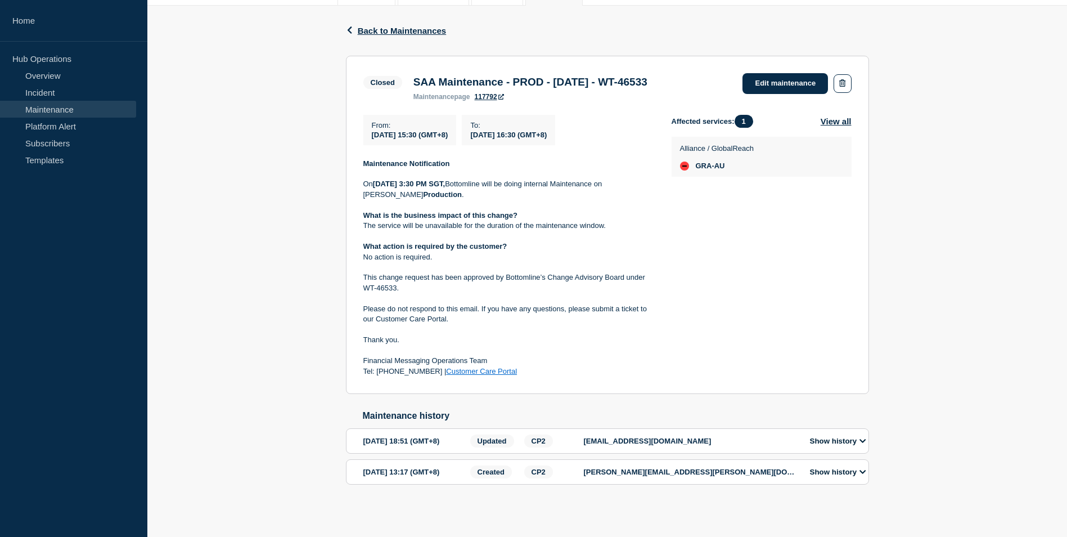
scroll to position [191, 0]
click at [264, 333] on div "Back Back to Maintenances Closed SAA Maintenance - PROD - [DATE] - WT-46533 Fro…" at bounding box center [607, 263] width 920 height 515
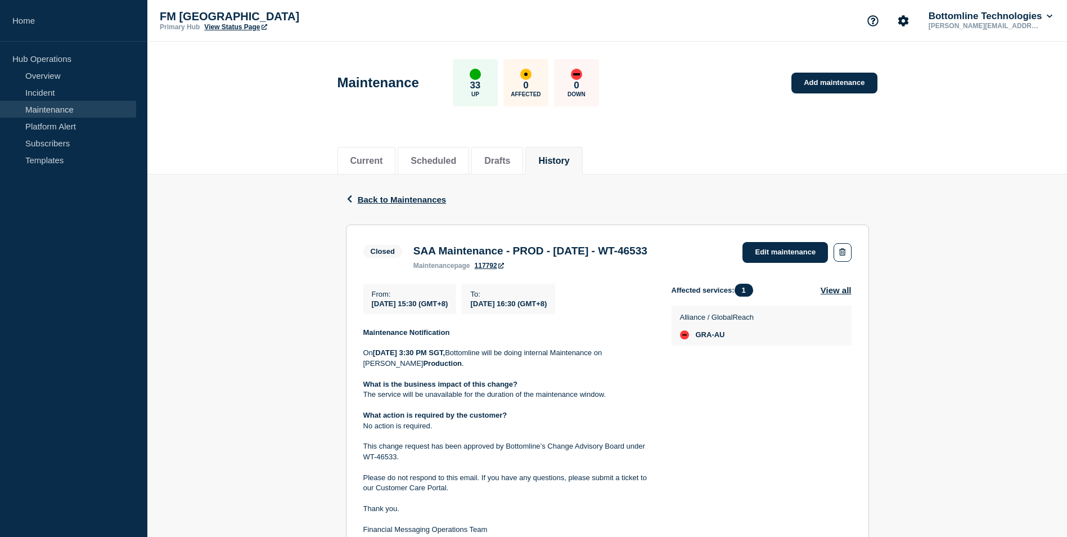
drag, startPoint x: 657, startPoint y: 252, endPoint x: 712, endPoint y: 252, distance: 55.7
click at [648, 252] on h3 "SAA Maintenance - PROD - [DATE] - WT-46533" at bounding box center [531, 251] width 234 height 12
drag, startPoint x: 712, startPoint y: 252, endPoint x: 697, endPoint y: 252, distance: 15.2
copy h3 "WT-46533"
